Goal: Information Seeking & Learning: Learn about a topic

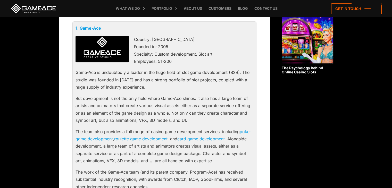
scroll to position [340, 0]
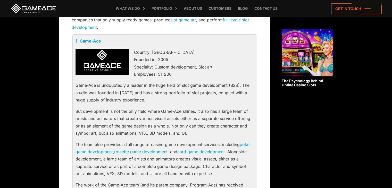
click at [104, 65] on img at bounding box center [102, 62] width 53 height 27
click at [93, 42] on link "1. Game-Ace" at bounding box center [89, 40] width 26 height 5
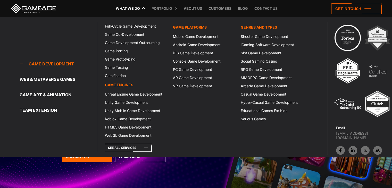
click at [138, 9] on link "What we do" at bounding box center [127, 8] width 29 height 17
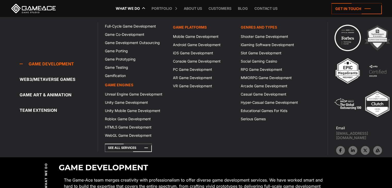
click at [93, 43] on div "Game development Game development Full-Cycle Game Development Game Co-Developme…" at bounding box center [49, 87] width 98 height 130
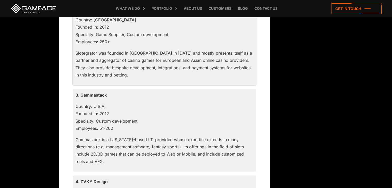
scroll to position [573, 0]
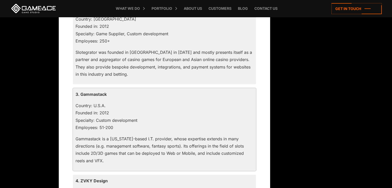
click at [99, 92] on p "3. Gammastack" at bounding box center [165, 94] width 178 height 7
click at [93, 95] on p "3. Gammastack" at bounding box center [165, 94] width 178 height 7
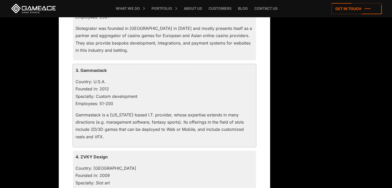
scroll to position [599, 0]
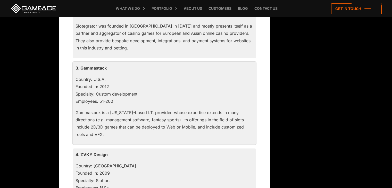
click at [86, 68] on p "3. Gammastack" at bounding box center [165, 67] width 178 height 7
click at [75, 69] on div "3. Gammastack Country: U.S.A. Founded in: 2012 Specialty: Custom development Em…" at bounding box center [164, 103] width 183 height 83
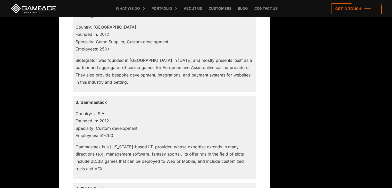
scroll to position [562, 0]
